Goal: Task Accomplishment & Management: Manage account settings

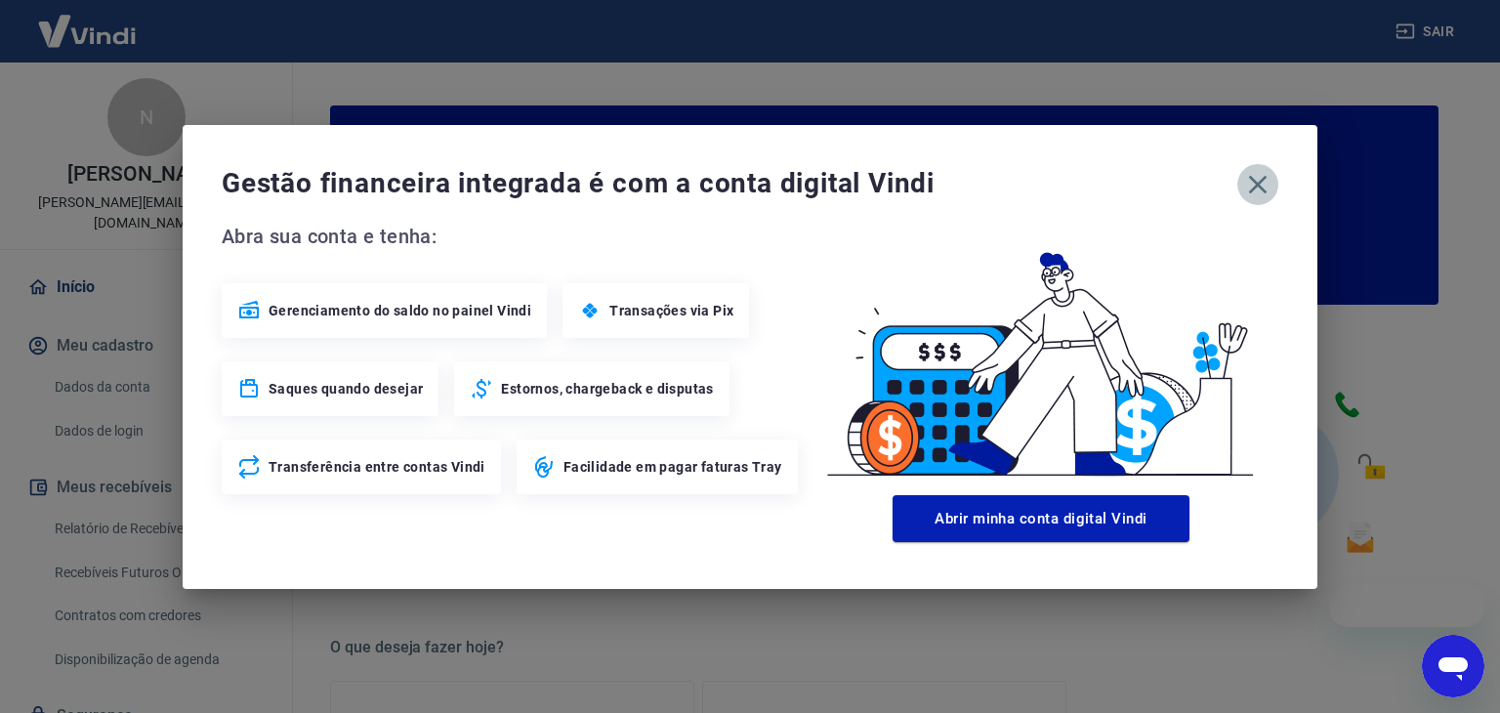
click at [1269, 178] on icon "button" at bounding box center [1258, 184] width 31 height 31
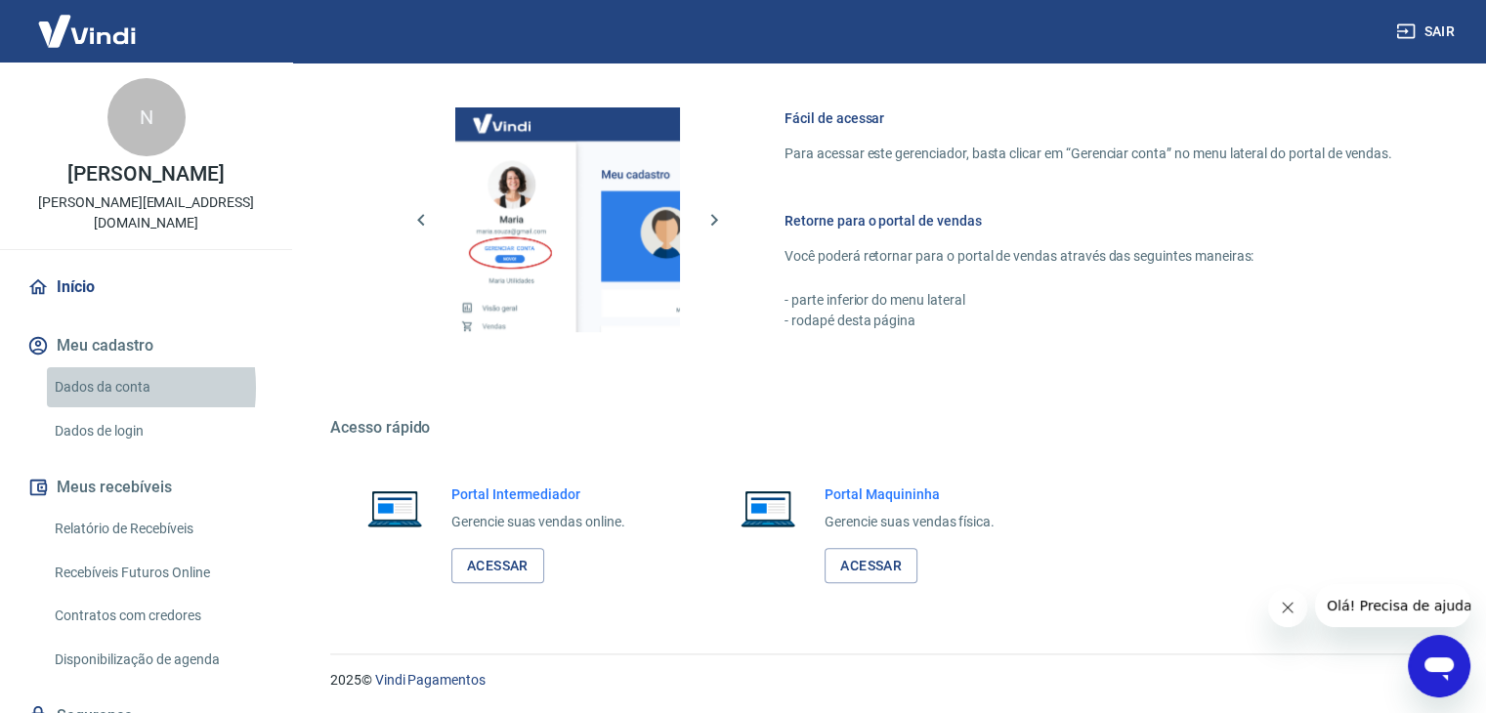
click at [69, 367] on link "Dados da conta" at bounding box center [158, 387] width 222 height 40
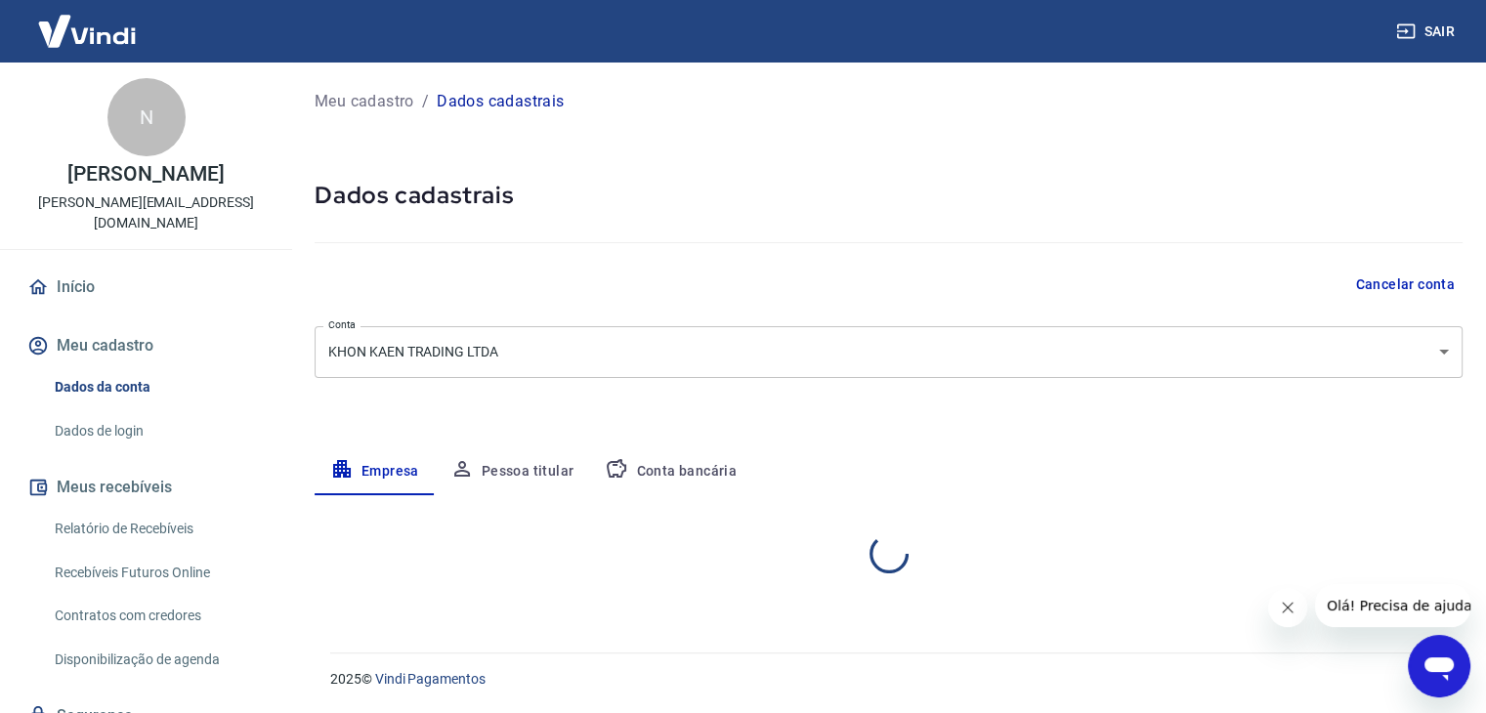
select select "SP"
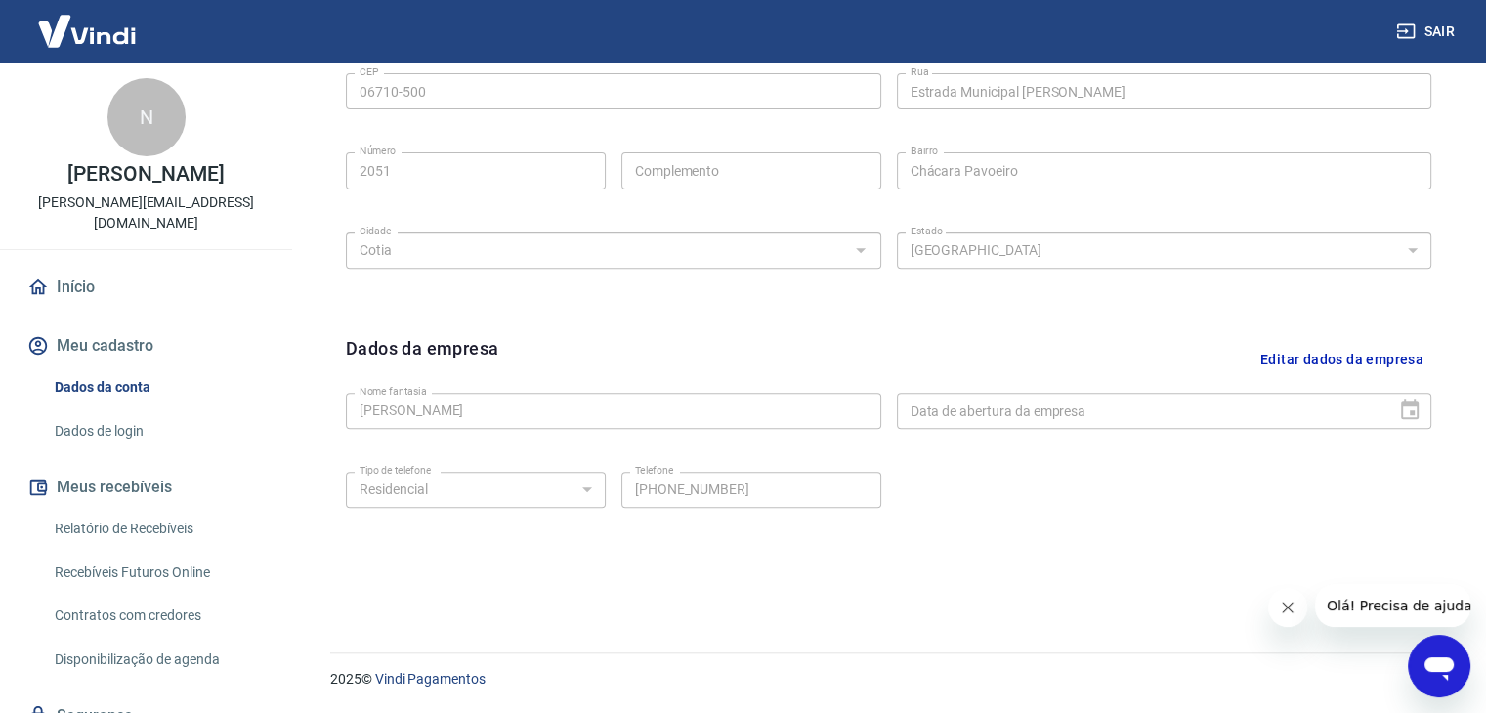
scroll to position [402, 0]
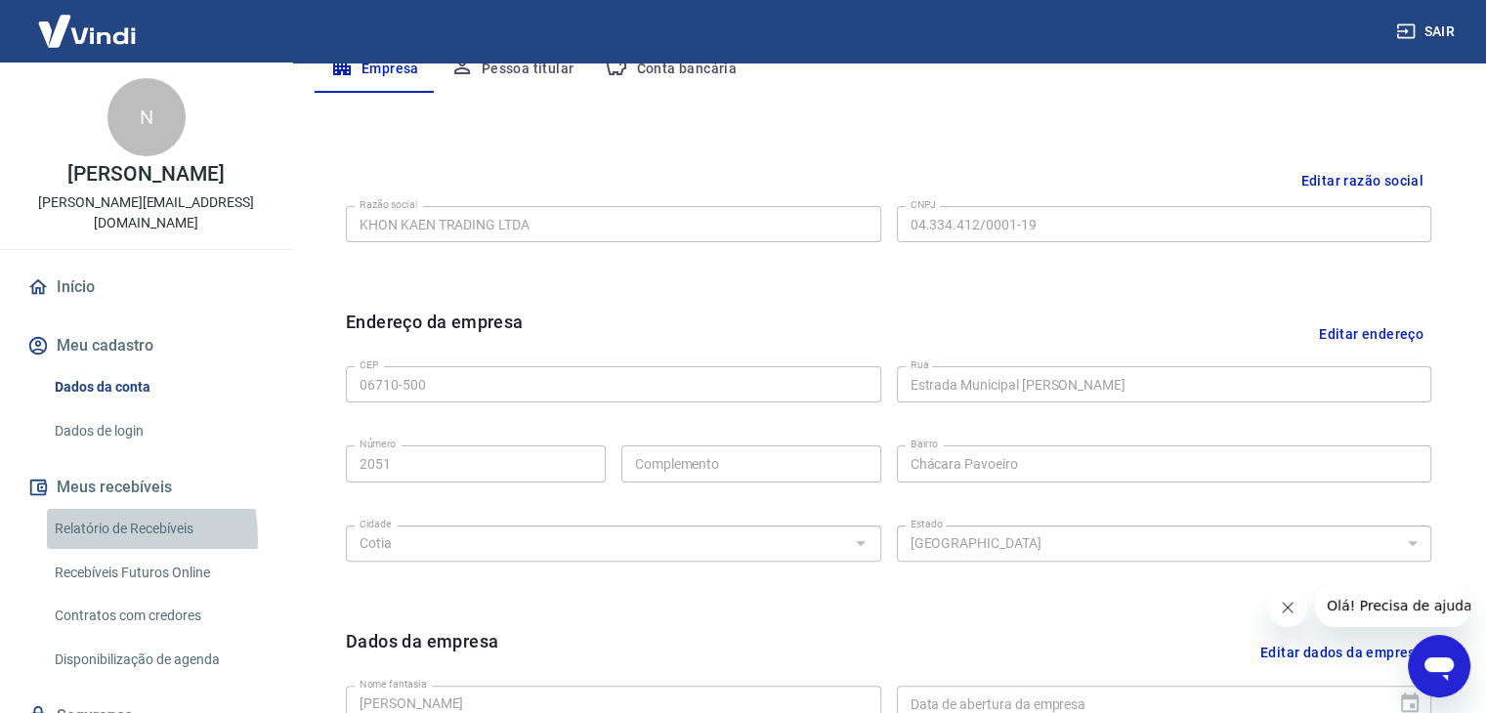
click at [108, 517] on link "Relatório de Recebíveis" at bounding box center [158, 529] width 222 height 40
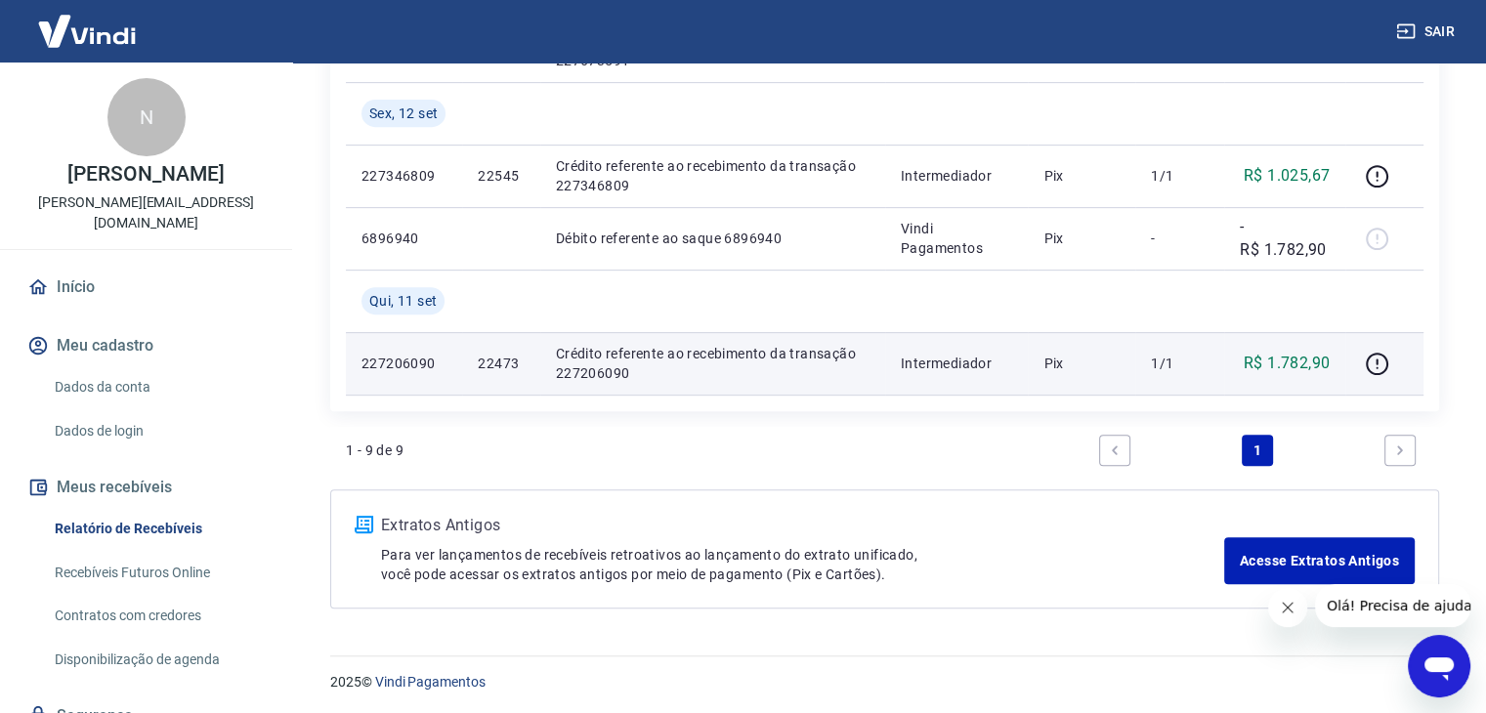
scroll to position [722, 0]
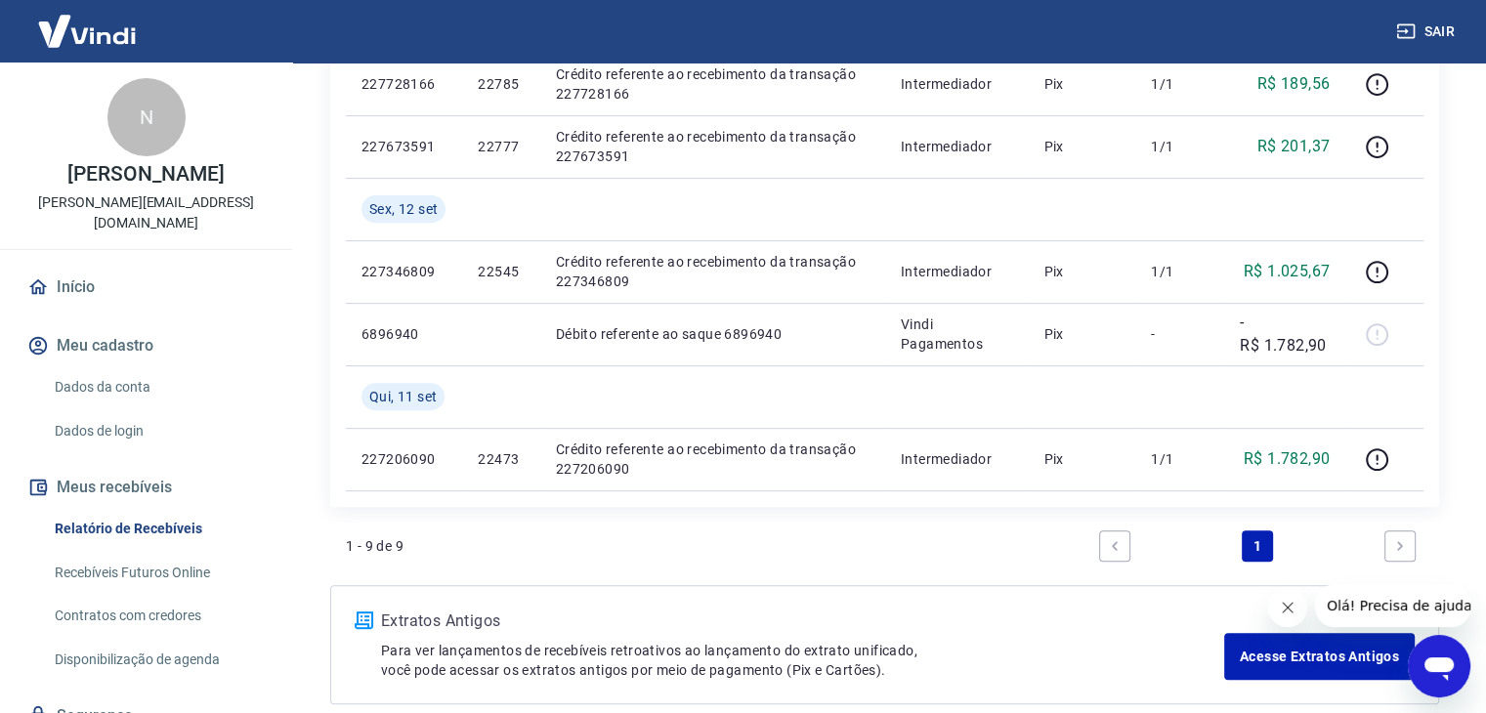
click at [1289, 612] on icon "Fechar mensagem da empresa" at bounding box center [1288, 608] width 16 height 16
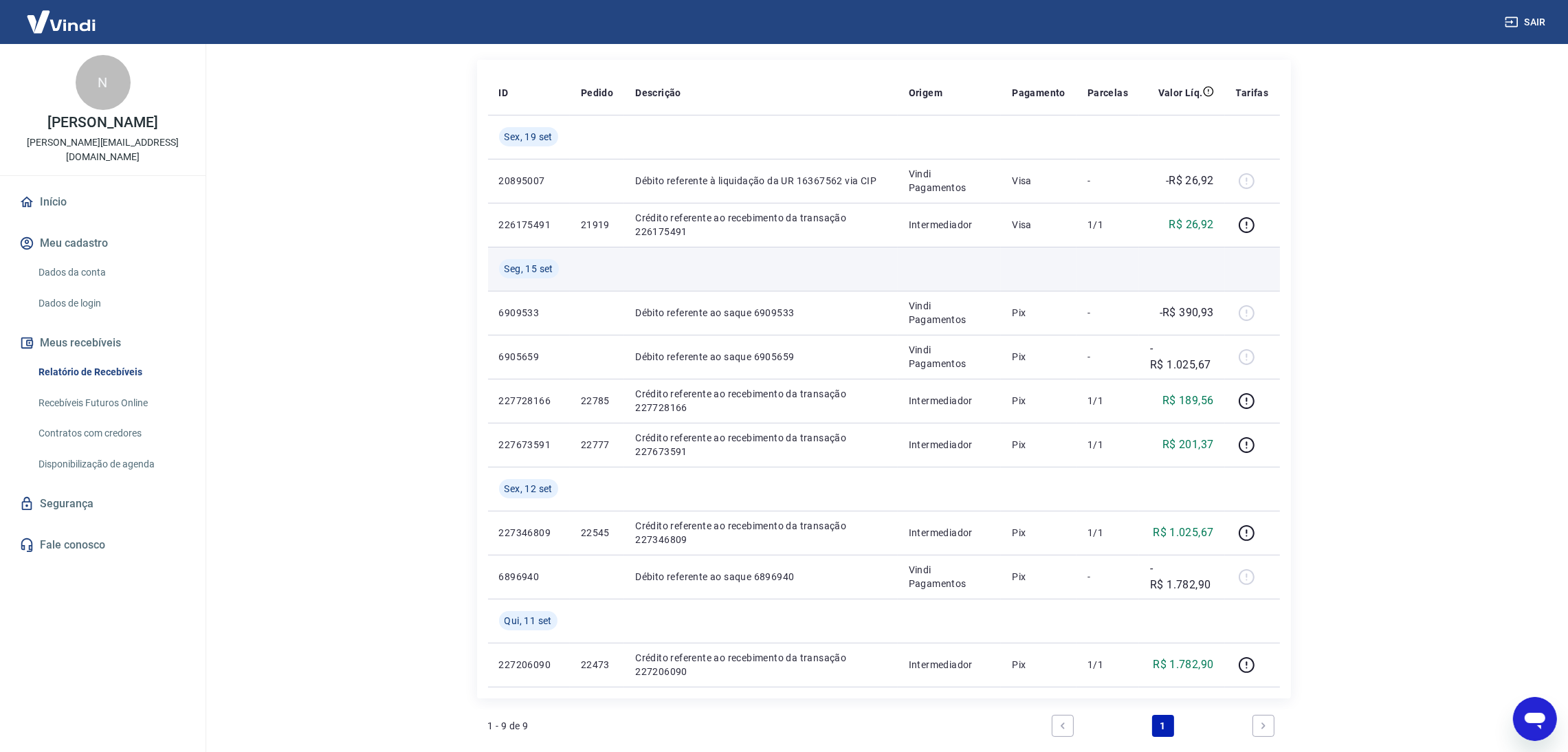
scroll to position [131, 0]
